Goal: Task Accomplishment & Management: Manage account settings

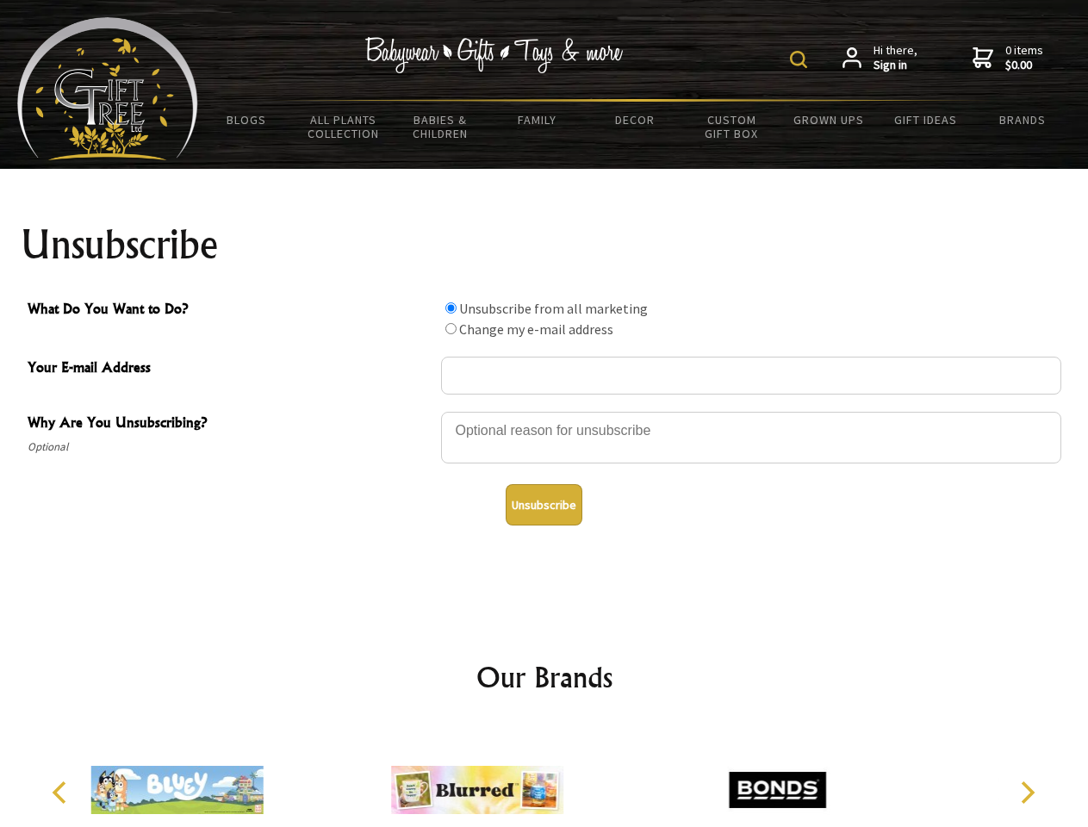
click at [801, 59] on img at bounding box center [798, 59] width 17 height 17
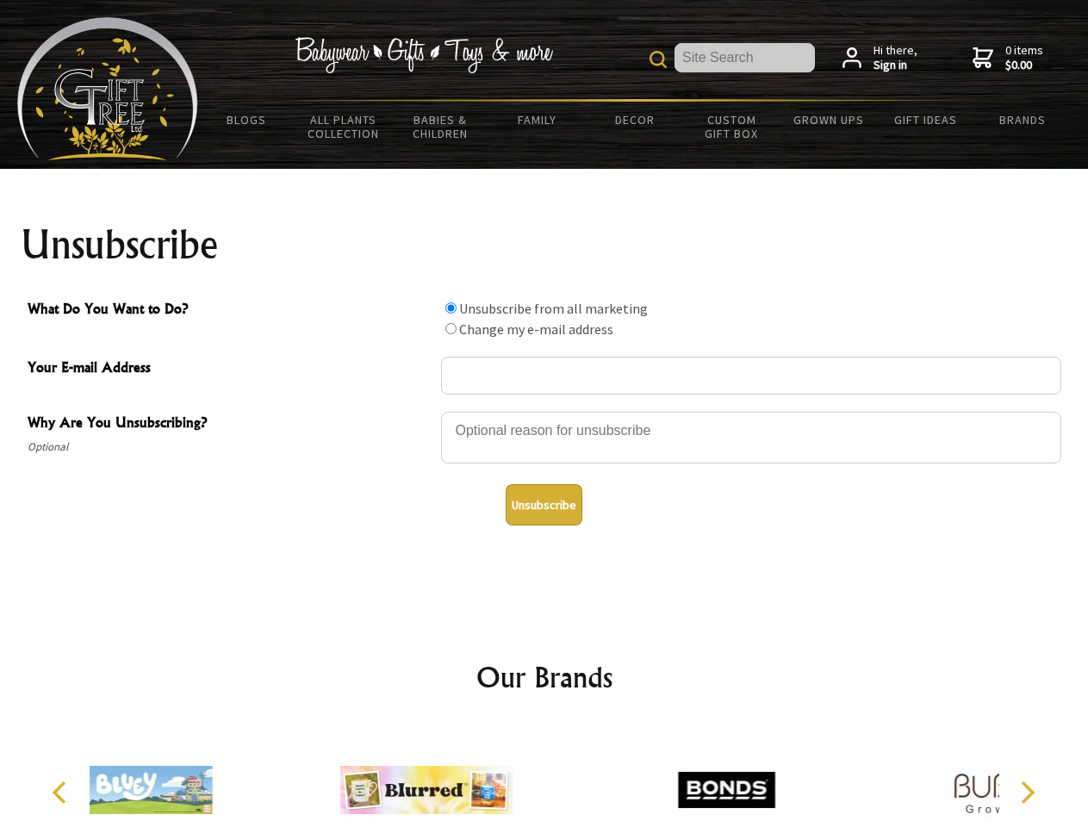
click at [545, 411] on div at bounding box center [751, 440] width 620 height 60
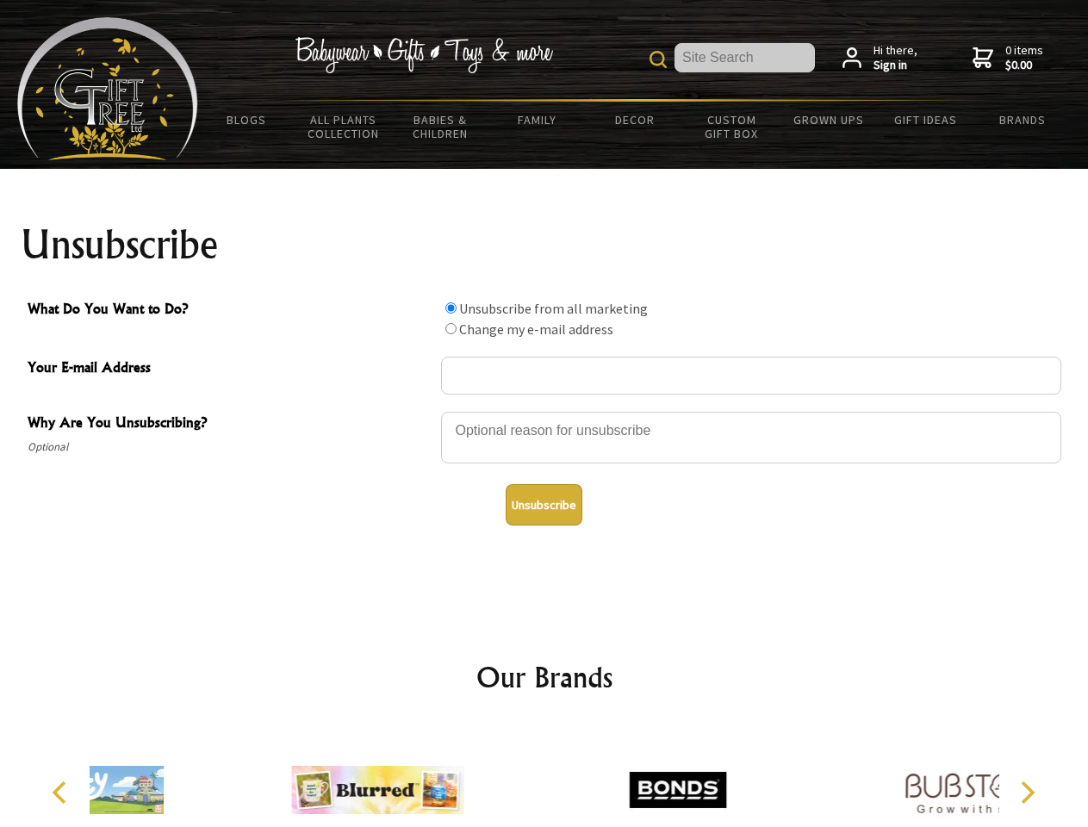
click at [451, 308] on input "What Do You Want to Do?" at bounding box center [450, 307] width 11 height 11
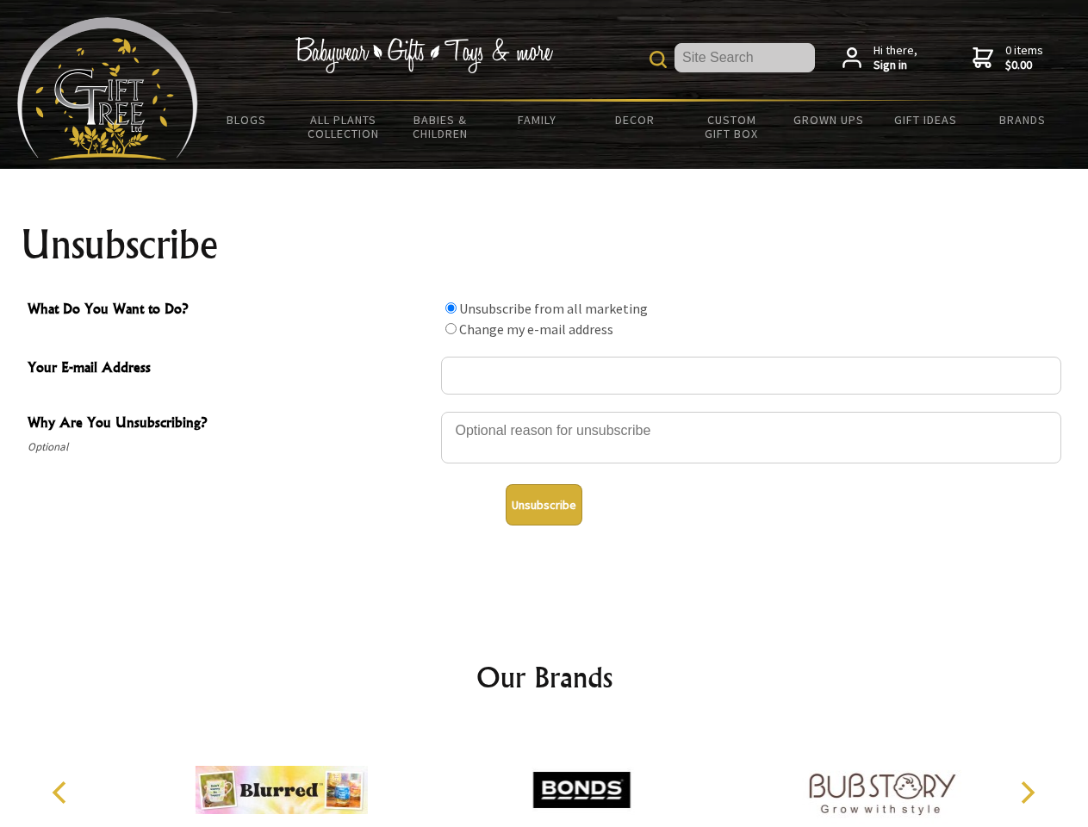
click at [451, 328] on input "What Do You Want to Do?" at bounding box center [450, 328] width 11 height 11
radio input "true"
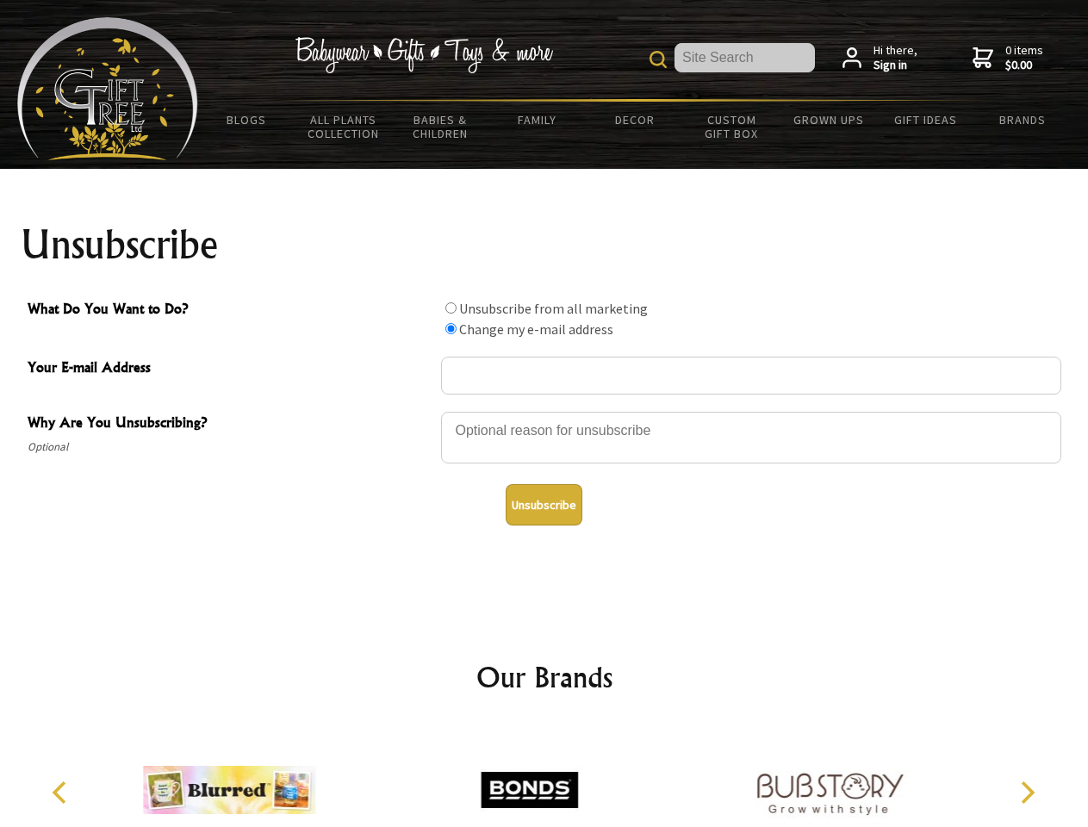
click at [544, 505] on button "Unsubscribe" at bounding box center [544, 504] width 77 height 41
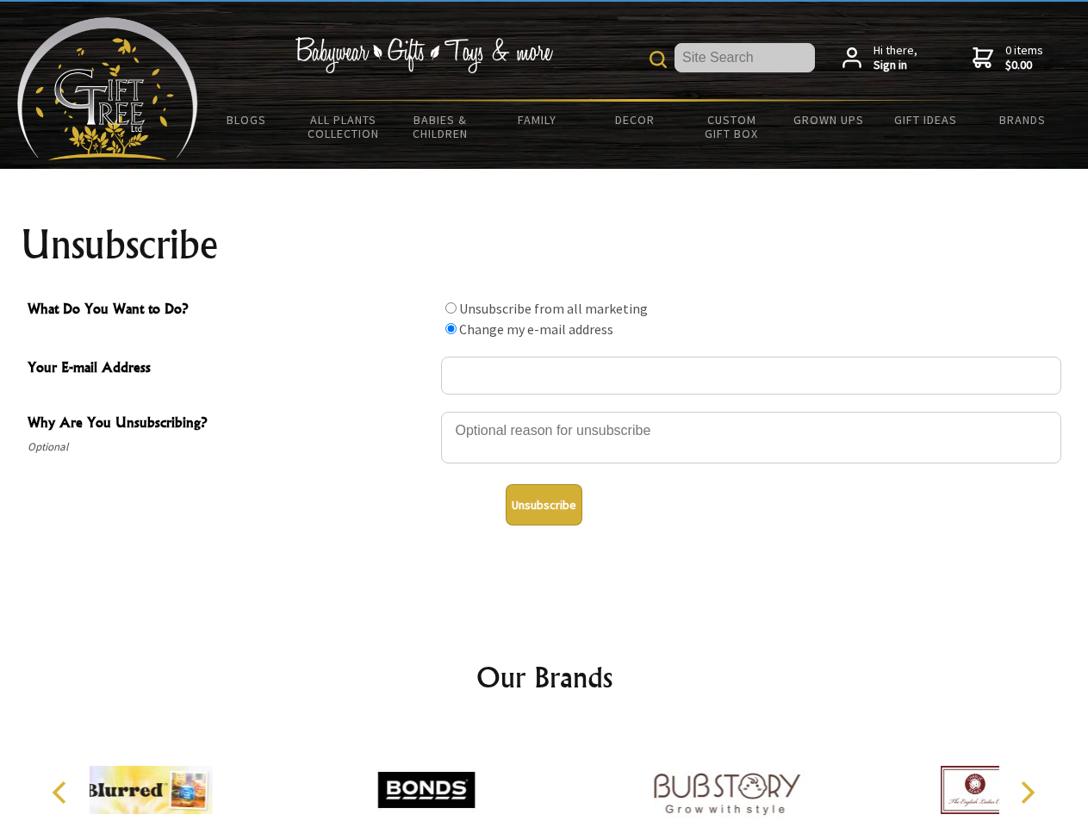
click at [62, 793] on icon "Previous" at bounding box center [61, 792] width 22 height 22
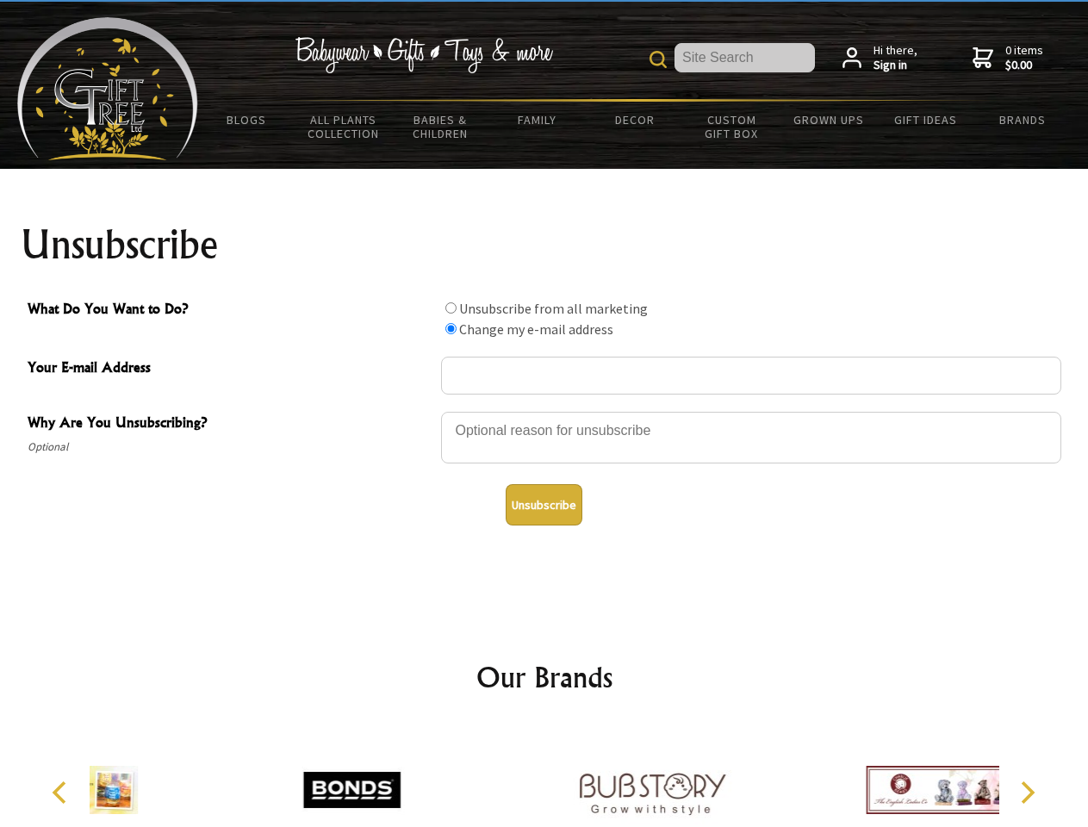
click at [1027, 793] on icon "Next" at bounding box center [1026, 792] width 22 height 22
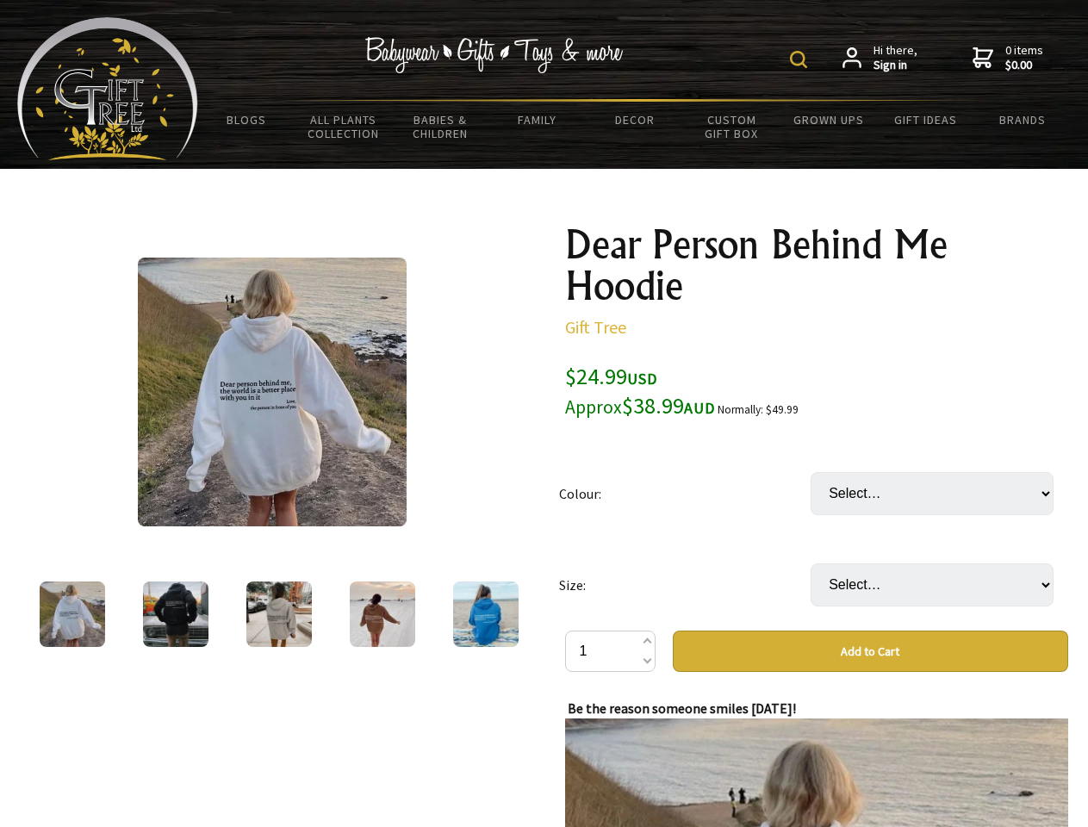
click at [801, 59] on img at bounding box center [798, 59] width 17 height 17
